Goal: Task Accomplishment & Management: Manage account settings

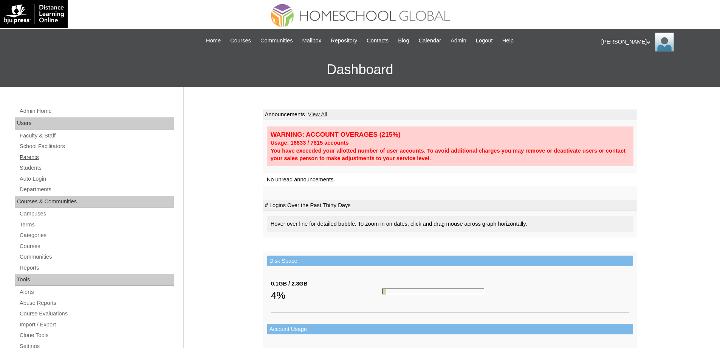
click at [52, 158] on link "Parents" at bounding box center [96, 156] width 155 height 9
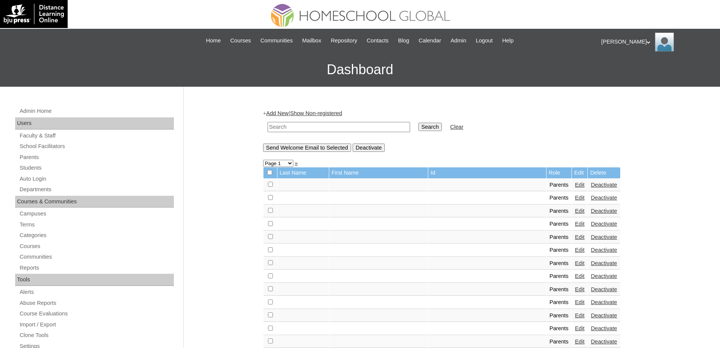
drag, startPoint x: 307, startPoint y: 126, endPoint x: 364, endPoint y: 129, distance: 57.2
click at [307, 126] on input "text" at bounding box center [339, 127] width 143 height 10
paste input "MHP00691-TECHPH2021"
type input "MHP00691-TECHPH2021"
click at [449, 138] on div "+ Add New | Show Non-registered MHP00691-TECHPH2021 Search Clear Send Welcome E…" at bounding box center [450, 130] width 374 height 42
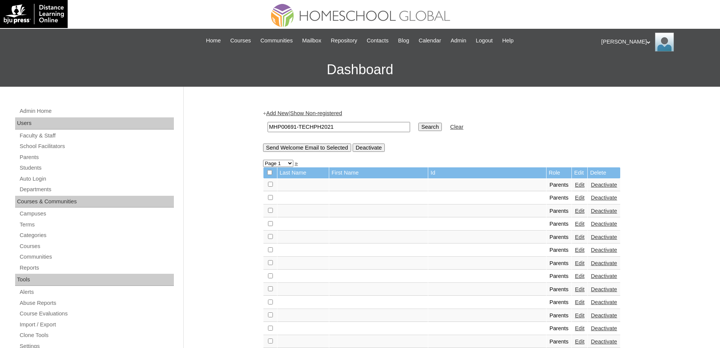
click at [442, 129] on input "Search" at bounding box center [430, 127] width 23 height 8
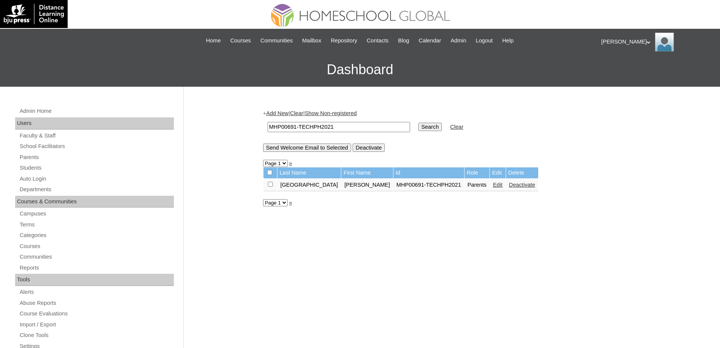
click at [490, 187] on td "Edit" at bounding box center [498, 184] width 16 height 13
click at [493, 187] on link "Edit" at bounding box center [497, 185] width 9 height 6
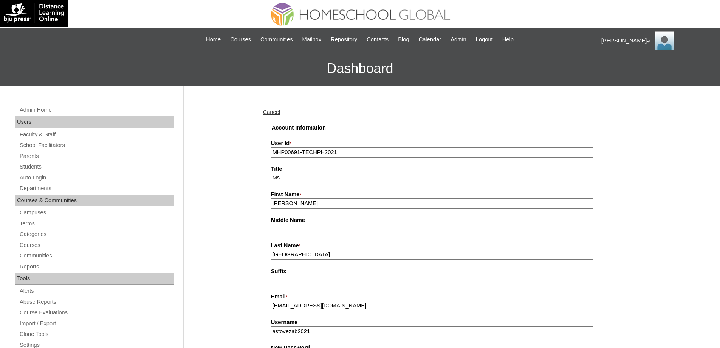
scroll to position [227, 0]
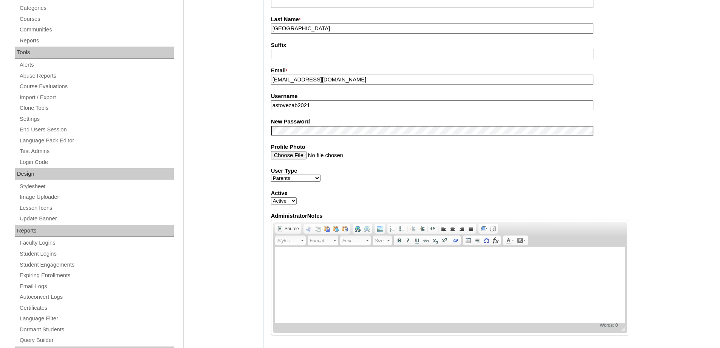
click at [238, 154] on div "Admin Home Users Faculty & Staff School Facilitators Parents Students Auto Logi…" at bounding box center [360, 308] width 720 height 897
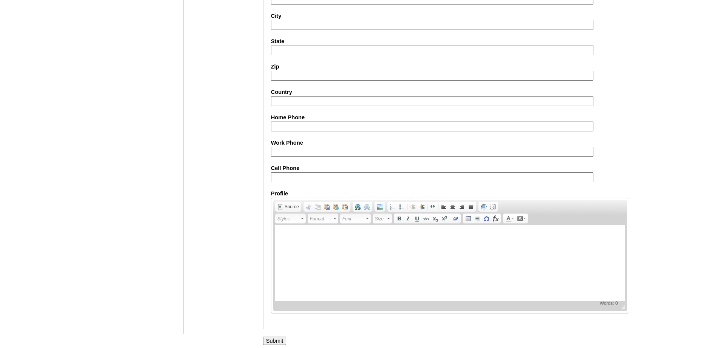
scroll to position [646, 0]
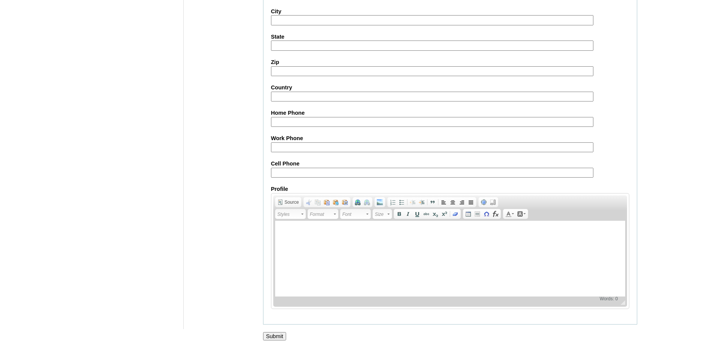
click at [277, 333] on input "Submit" at bounding box center [274, 336] width 23 height 8
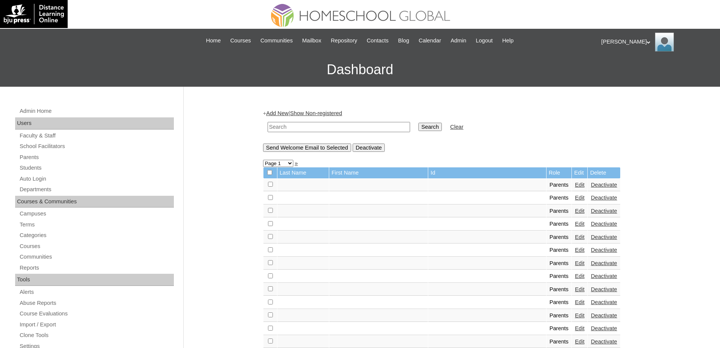
drag, startPoint x: 295, startPoint y: 129, endPoint x: 315, endPoint y: 128, distance: 19.7
click at [296, 129] on input "text" at bounding box center [339, 127] width 143 height 10
paste input "MHS0879-TECHPH2021"
click at [410, 124] on input "MHS0879-TECHPH2021" at bounding box center [339, 127] width 143 height 10
type input "MHS0879-TECHPH2021"
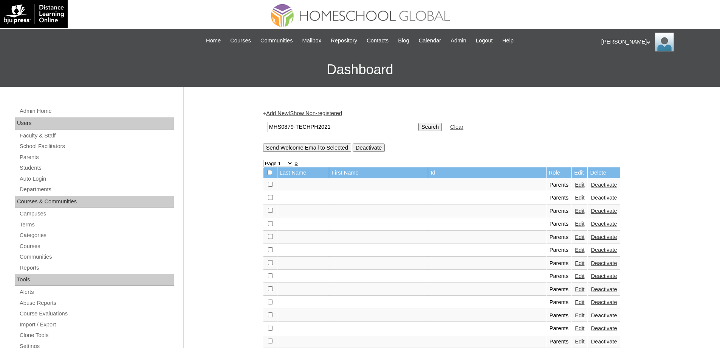
click at [429, 129] on input "Search" at bounding box center [430, 127] width 23 height 8
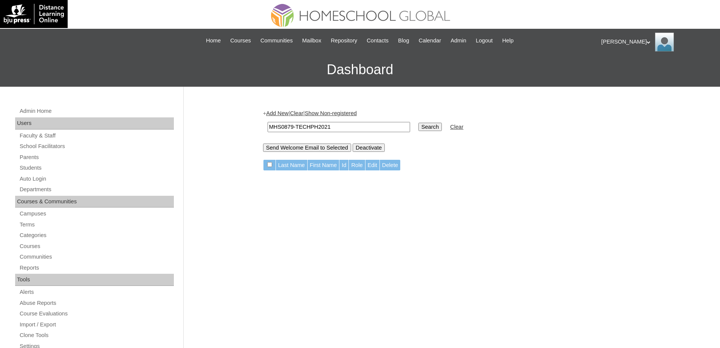
click at [284, 114] on link "Add New" at bounding box center [277, 113] width 22 height 6
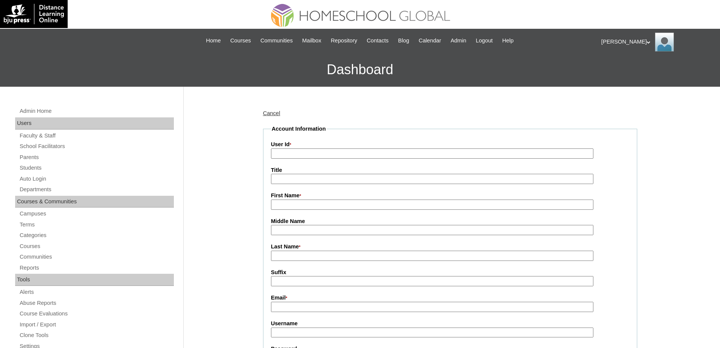
click at [300, 155] on input "User Id *" at bounding box center [432, 153] width 323 height 10
paste input "MHS0879-TECHPH2021"
type input "MHS0879-TECHPH2021"
click at [43, 169] on link "Students" at bounding box center [96, 167] width 155 height 9
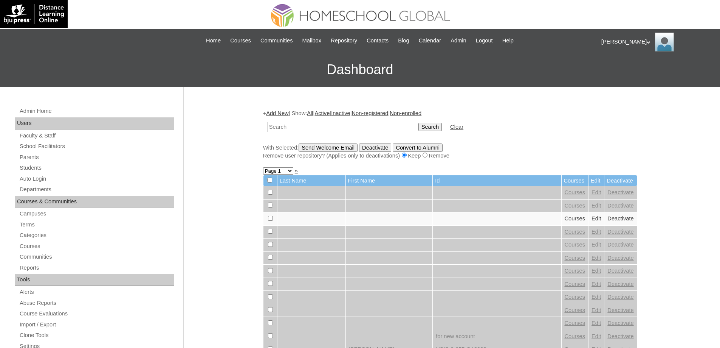
click at [334, 123] on input "text" at bounding box center [339, 127] width 143 height 10
type input "MHS0879-TECHPH2021"
click at [432, 125] on input "Search" at bounding box center [430, 127] width 23 height 8
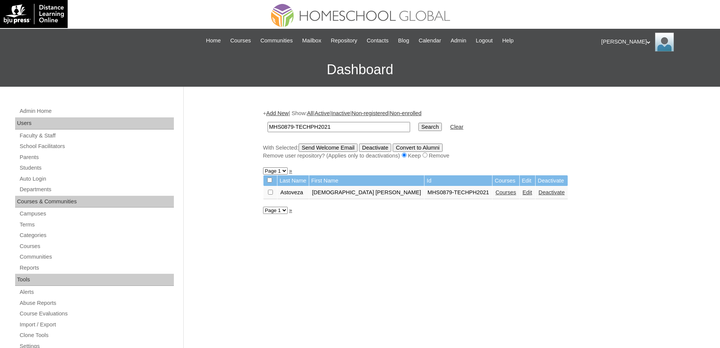
click at [523, 193] on link "Edit" at bounding box center [527, 192] width 9 height 6
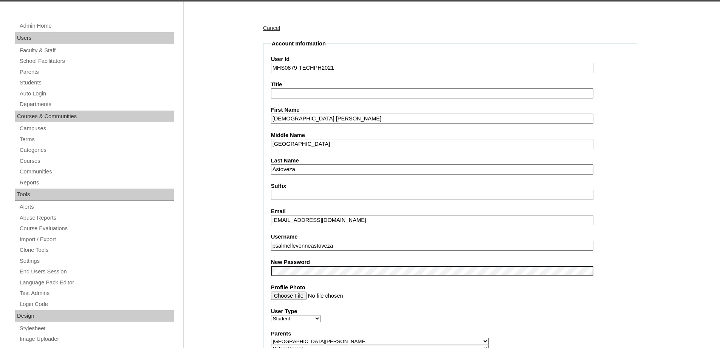
scroll to position [227, 0]
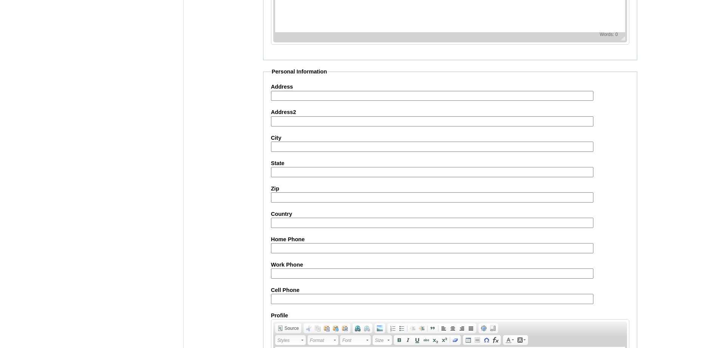
scroll to position [805, 0]
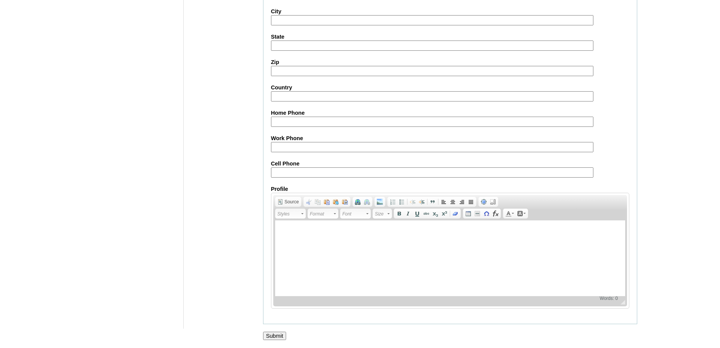
click at [272, 339] on input "Submit" at bounding box center [274, 335] width 23 height 8
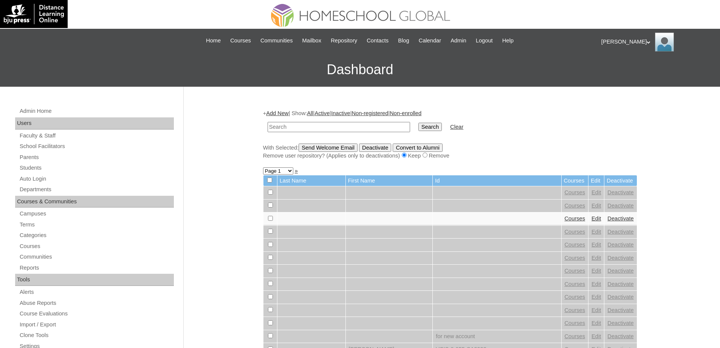
drag, startPoint x: 322, startPoint y: 129, endPoint x: 364, endPoint y: 124, distance: 42.4
click at [323, 129] on input "text" at bounding box center [339, 127] width 143 height 10
type input "MHS0879-TECHPH2021"
click at [440, 124] on input "Search" at bounding box center [430, 127] width 23 height 8
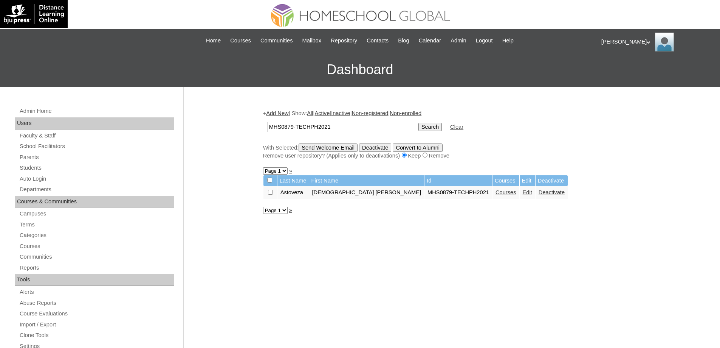
click at [496, 192] on link "Courses" at bounding box center [506, 192] width 21 height 6
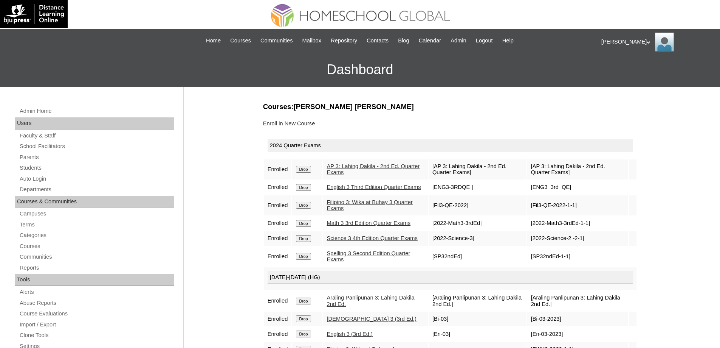
click at [308, 170] on input "Drop" at bounding box center [303, 169] width 15 height 7
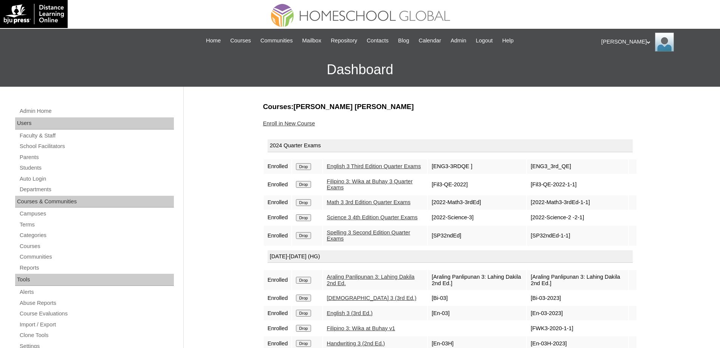
click at [309, 166] on input "Drop" at bounding box center [303, 166] width 15 height 7
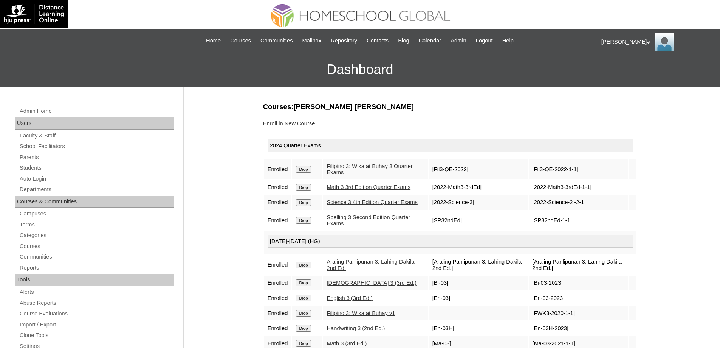
click at [305, 166] on input "Drop" at bounding box center [303, 169] width 15 height 7
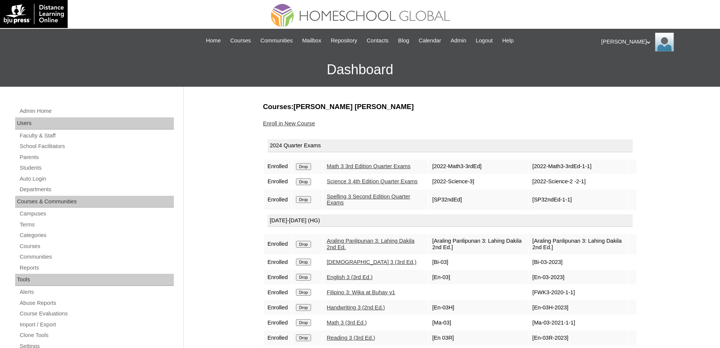
click at [303, 169] on input "Drop" at bounding box center [303, 166] width 15 height 7
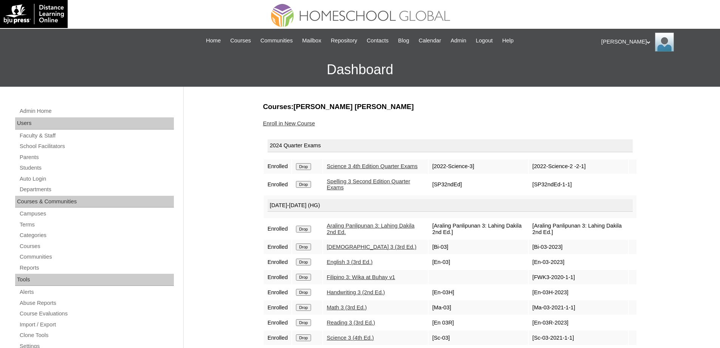
drag, startPoint x: 0, startPoint y: 0, endPoint x: 393, endPoint y: 29, distance: 393.7
click at [307, 170] on input "Drop" at bounding box center [303, 166] width 15 height 7
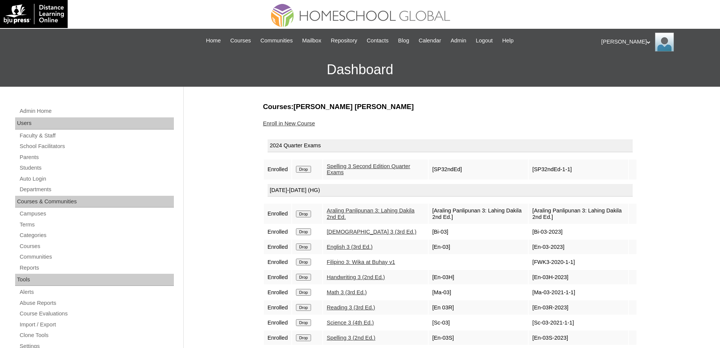
click at [309, 169] on input "Drop" at bounding box center [303, 169] width 15 height 7
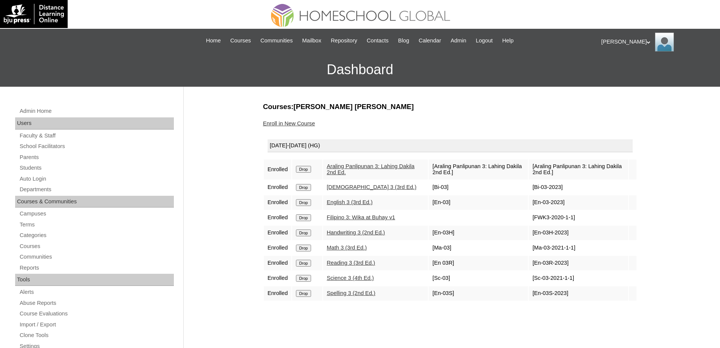
click at [306, 168] on input "Drop" at bounding box center [303, 169] width 15 height 7
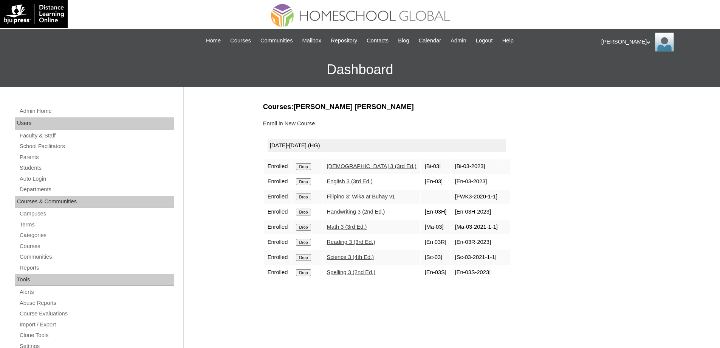
click at [307, 166] on input "Drop" at bounding box center [303, 166] width 15 height 7
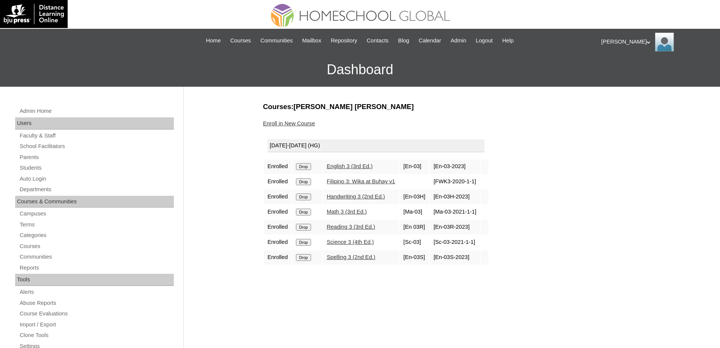
drag, startPoint x: 0, startPoint y: 0, endPoint x: 400, endPoint y: 33, distance: 401.8
click at [310, 164] on input "Drop" at bounding box center [303, 166] width 15 height 7
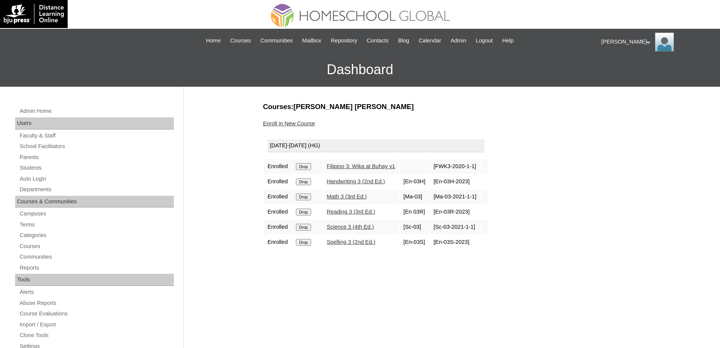
drag, startPoint x: 0, startPoint y: 0, endPoint x: 309, endPoint y: 166, distance: 350.7
click at [309, 166] on input "Drop" at bounding box center [303, 166] width 15 height 7
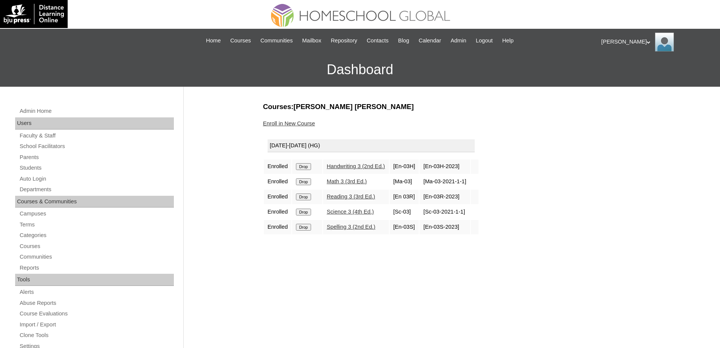
click at [310, 168] on input "Drop" at bounding box center [303, 166] width 15 height 7
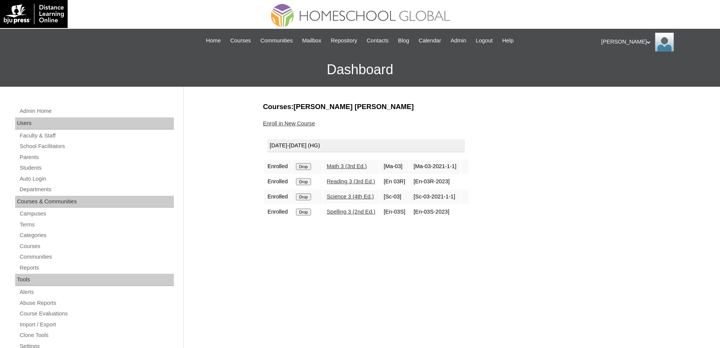
click at [310, 165] on input "Drop" at bounding box center [303, 166] width 15 height 7
click at [308, 166] on input "Drop" at bounding box center [303, 166] width 15 height 7
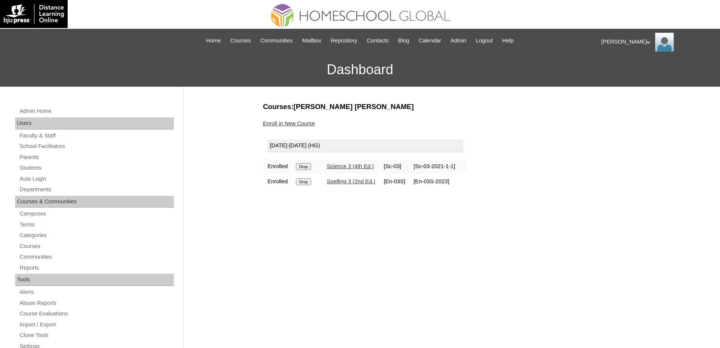
click at [307, 165] on input "Drop" at bounding box center [303, 166] width 15 height 7
click at [301, 166] on input "Drop" at bounding box center [303, 166] width 15 height 7
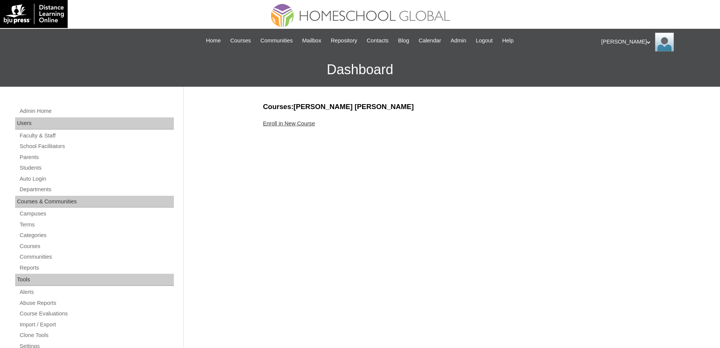
click at [295, 123] on link "Enroll in New Course" at bounding box center [289, 123] width 52 height 6
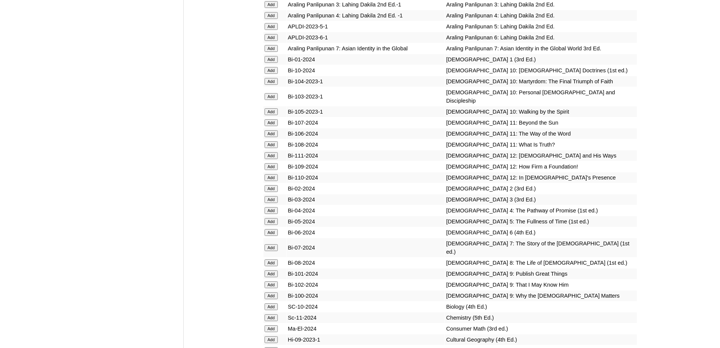
scroll to position [1967, 0]
click at [271, 212] on input "Add" at bounding box center [271, 208] width 13 height 7
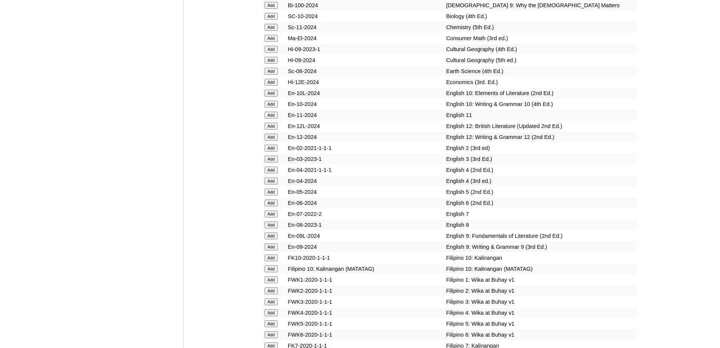
scroll to position [2269, 0]
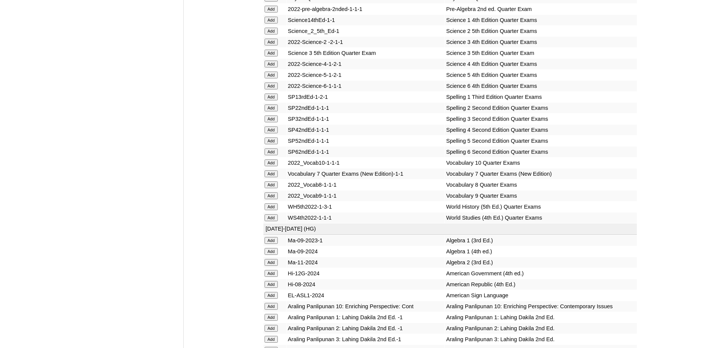
scroll to position [2295, 0]
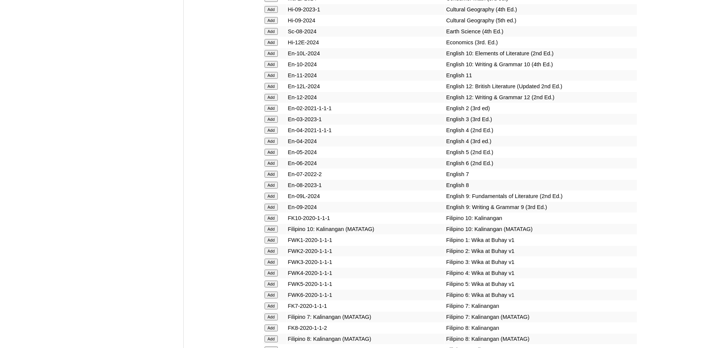
click at [272, 144] on input "Add" at bounding box center [271, 141] width 13 height 7
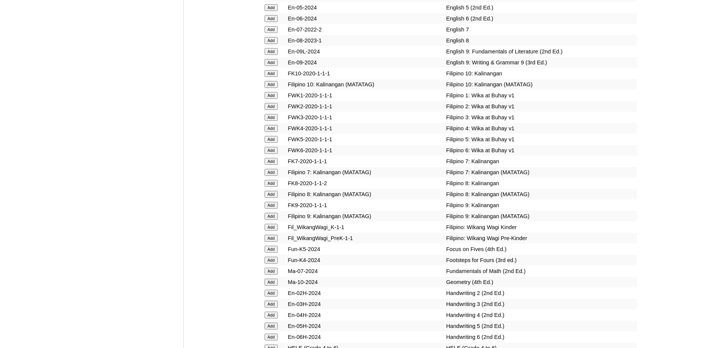
scroll to position [2446, 0]
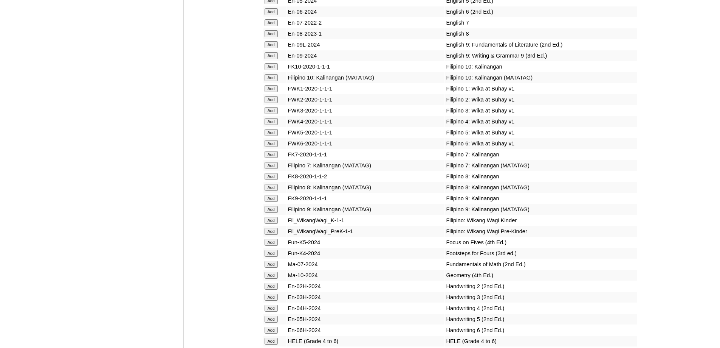
click at [269, 125] on input "Add" at bounding box center [271, 121] width 13 height 7
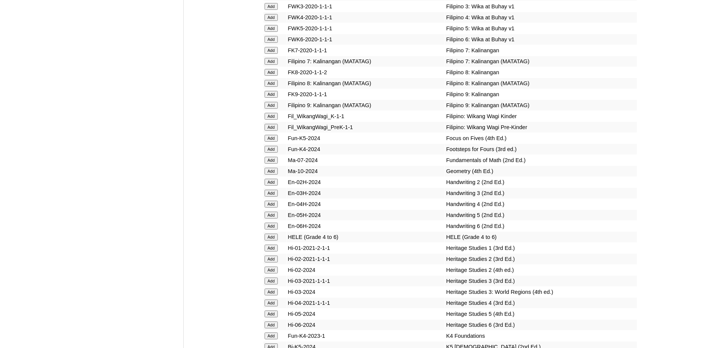
scroll to position [2673, 0]
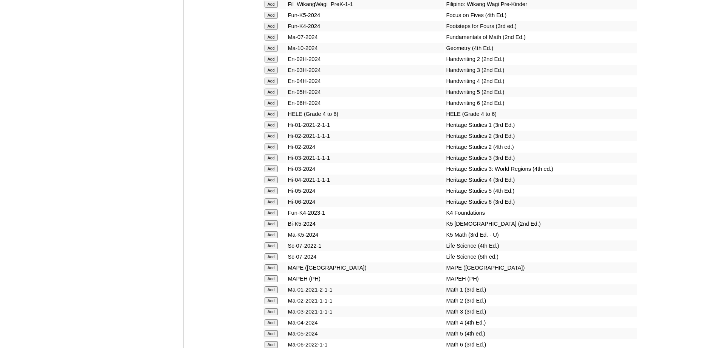
click at [269, 117] on input "Add" at bounding box center [271, 113] width 13 height 7
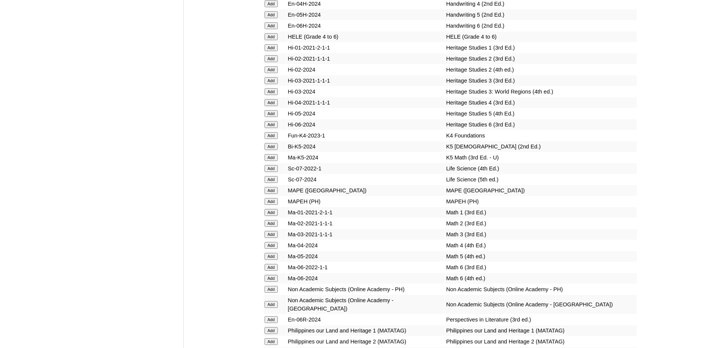
scroll to position [2786, 0]
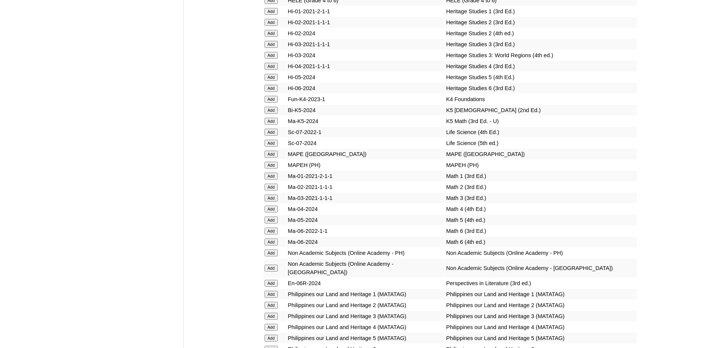
click at [272, 168] on input "Add" at bounding box center [271, 164] width 13 height 7
click at [273, 212] on input "Add" at bounding box center [271, 208] width 13 height 7
click at [272, 4] on input "Add" at bounding box center [271, 0] width 13 height 7
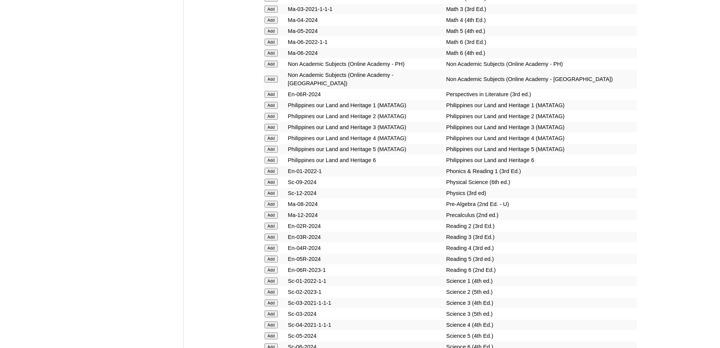
scroll to position [2975, 0]
click at [275, 141] on input "Add" at bounding box center [271, 137] width 13 height 7
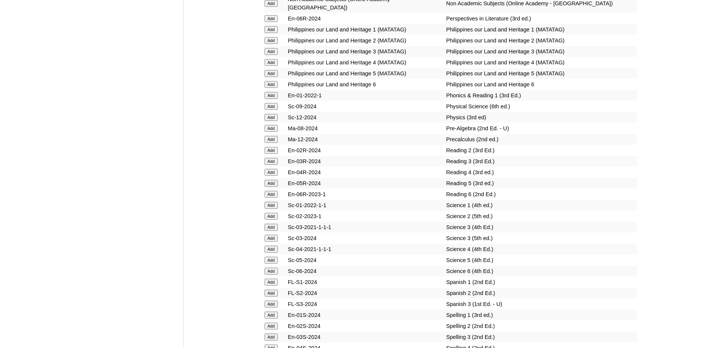
scroll to position [3051, 0]
click at [272, 175] on input "Add" at bounding box center [271, 171] width 13 height 7
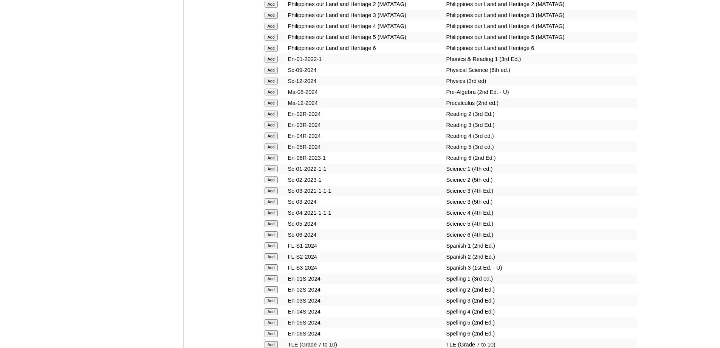
scroll to position [3089, 0]
click at [269, 214] on input "Add" at bounding box center [271, 210] width 13 height 7
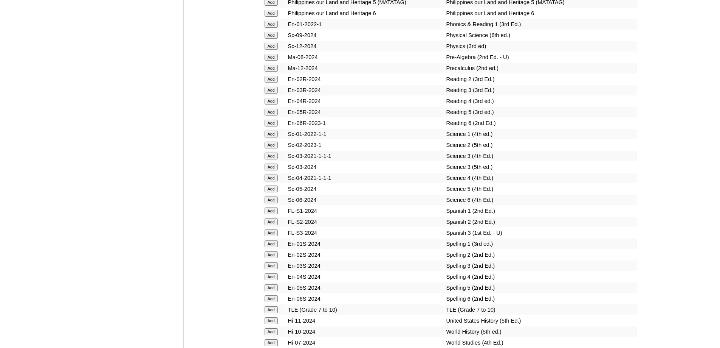
scroll to position [3202, 0]
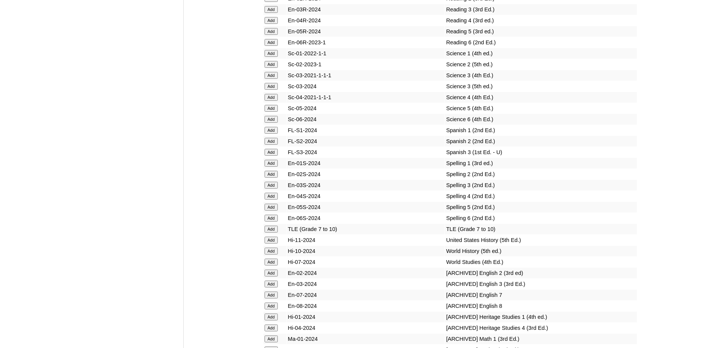
click at [272, 199] on input "Add" at bounding box center [271, 195] width 13 height 7
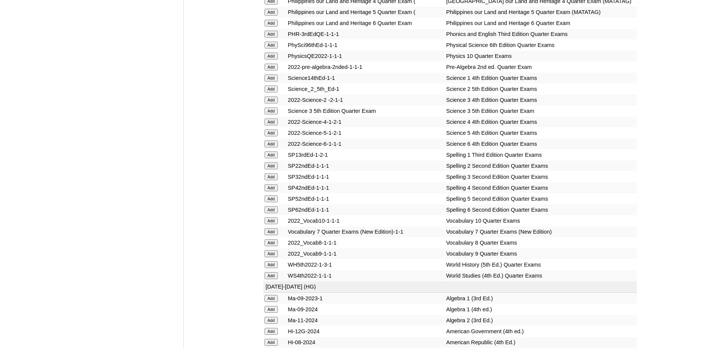
scroll to position [1576, 0]
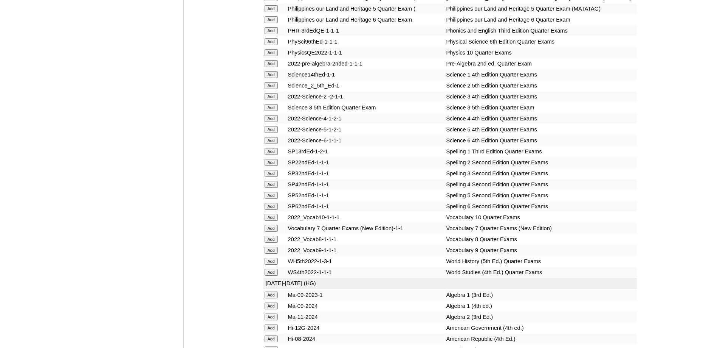
click at [272, 122] on input "Add" at bounding box center [271, 118] width 13 height 7
click at [272, 188] on input "Add" at bounding box center [271, 184] width 13 height 7
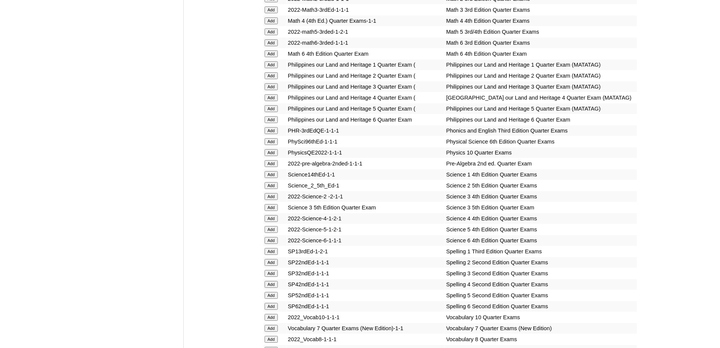
scroll to position [1425, 0]
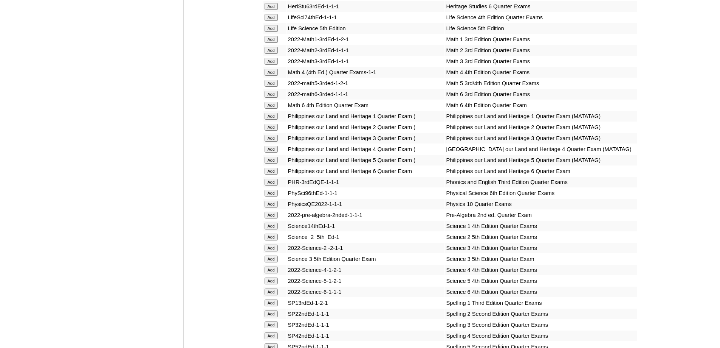
click at [273, 76] on input "Add" at bounding box center [271, 72] width 13 height 7
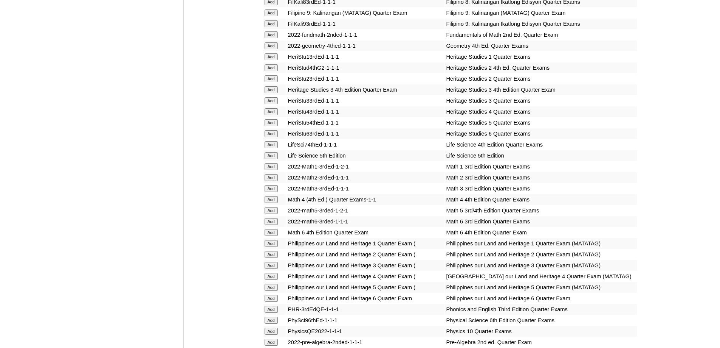
scroll to position [1236, 0]
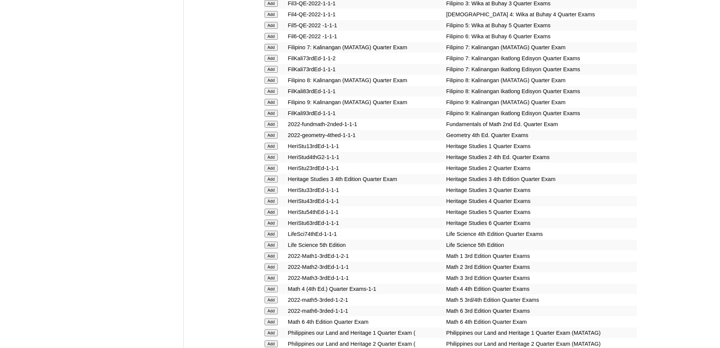
scroll to position [1047, 0]
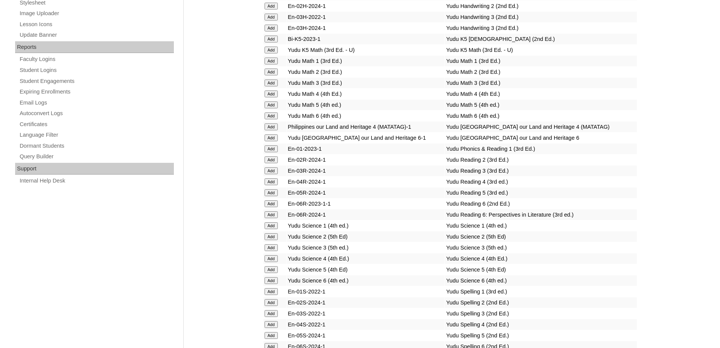
scroll to position [404, 0]
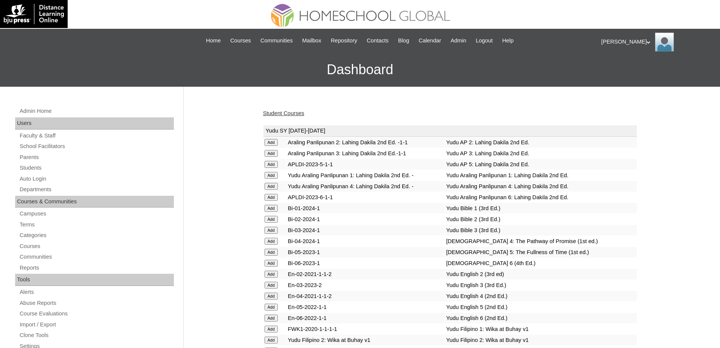
click at [287, 111] on link "Student Courses" at bounding box center [283, 113] width 41 height 6
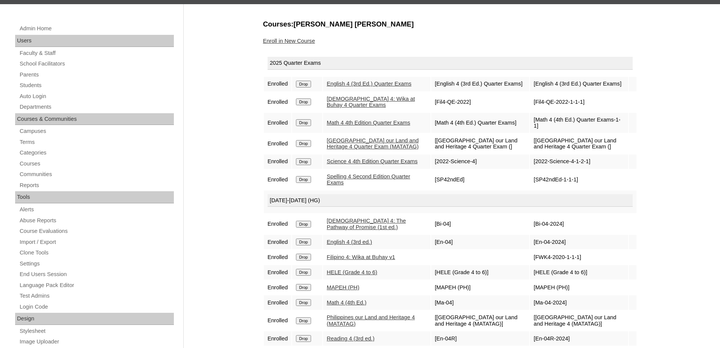
scroll to position [38, 0]
